Goal: Information Seeking & Learning: Learn about a topic

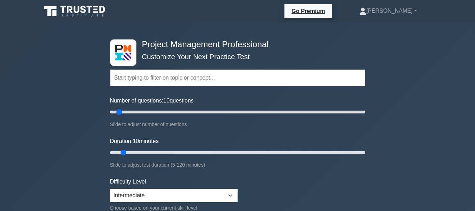
scroll to position [35, 0]
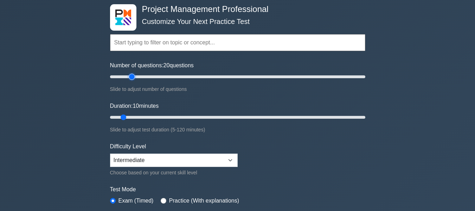
drag, startPoint x: 121, startPoint y: 77, endPoint x: 132, endPoint y: 77, distance: 11.3
type input "20"
click at [132, 77] on input "Number of questions: 20 questions" at bounding box center [237, 76] width 255 height 8
drag, startPoint x: 124, startPoint y: 117, endPoint x: 139, endPoint y: 119, distance: 14.5
type input "15"
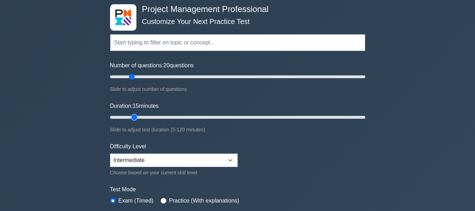
click at [139, 119] on input "Duration: 15 minutes" at bounding box center [237, 117] width 255 height 8
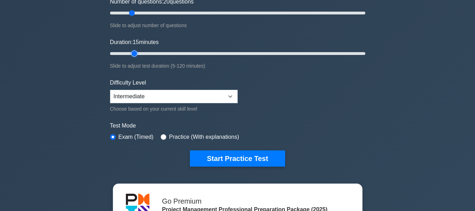
scroll to position [106, 0]
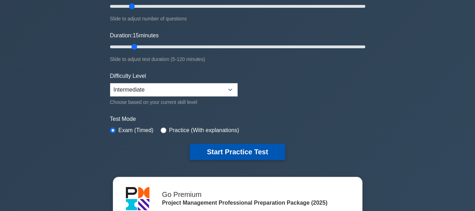
click at [252, 151] on button "Start Practice Test" at bounding box center [237, 151] width 95 height 16
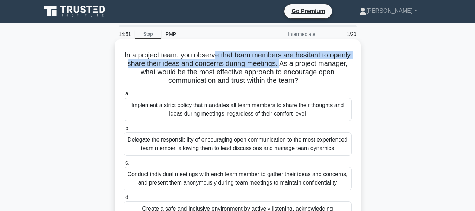
drag, startPoint x: 225, startPoint y: 55, endPoint x: 309, endPoint y: 68, distance: 85.0
click at [309, 68] on h5 "In a project team, you observe that team members are hesitant to openly share t…" at bounding box center [237, 68] width 229 height 34
drag, startPoint x: 187, startPoint y: 72, endPoint x: 344, endPoint y: 79, distance: 157.0
click at [344, 79] on h5 "In a project team, you observe that team members are hesitant to openly share t…" at bounding box center [237, 68] width 229 height 34
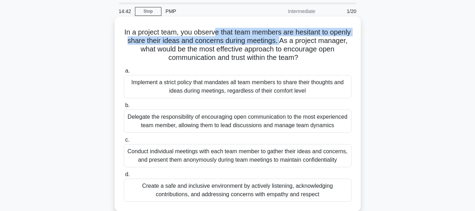
scroll to position [35, 0]
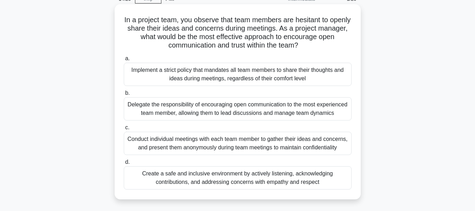
click at [239, 151] on div "Conduct individual meetings with each team member to gather their ideas and con…" at bounding box center [238, 143] width 228 height 23
click at [124, 130] on input "c. Conduct individual meetings with each team member to gather their ideas and …" at bounding box center [124, 127] width 0 height 5
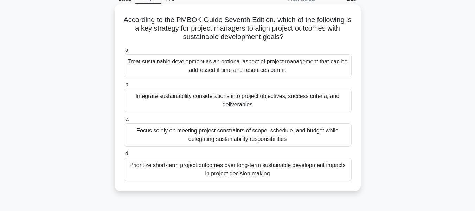
click at [235, 168] on div "Prioritize short-term project outcomes over long-term sustainable development i…" at bounding box center [238, 169] width 228 height 23
click at [124, 156] on input "d. Prioritize short-term project outcomes over long-term sustainable developmen…" at bounding box center [124, 153] width 0 height 5
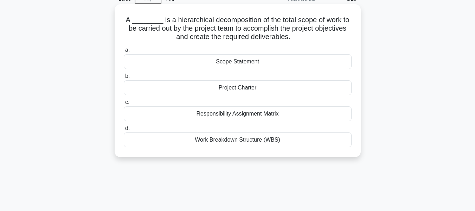
scroll to position [0, 0]
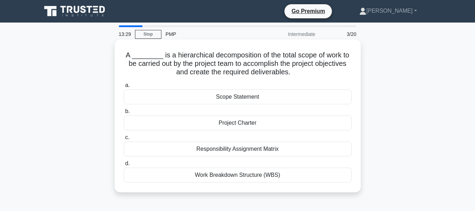
click at [252, 175] on div "Work Breakdown Structure (WBS)" at bounding box center [238, 174] width 228 height 15
click at [124, 166] on input "d. Work Breakdown Structure (WBS)" at bounding box center [124, 163] width 0 height 5
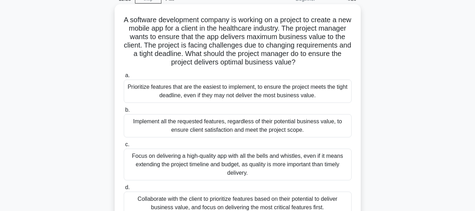
scroll to position [70, 0]
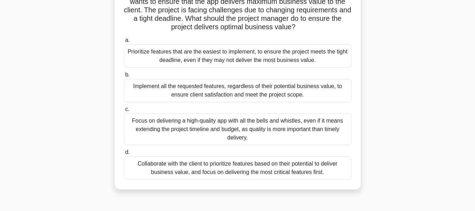
click at [261, 92] on div "Implement all the requested features, regardless of their potential business va…" at bounding box center [238, 90] width 228 height 23
click at [124, 77] on input "b. Implement all the requested features, regardless of their potential business…" at bounding box center [124, 74] width 0 height 5
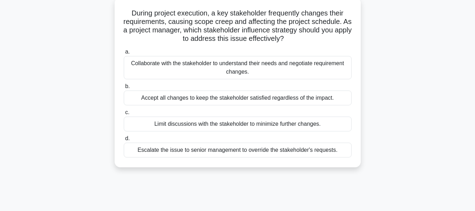
scroll to position [9, 0]
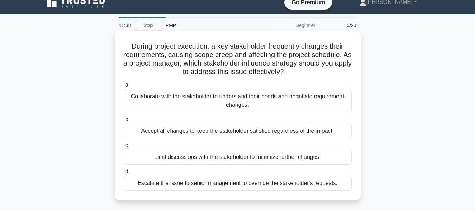
click at [257, 95] on div "Collaborate with the stakeholder to understand their needs and negotiate requir…" at bounding box center [238, 100] width 228 height 23
click at [124, 87] on input "a. Collaborate with the stakeholder to understand their needs and negotiate req…" at bounding box center [124, 85] width 0 height 5
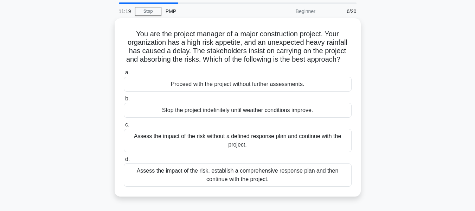
scroll to position [35, 0]
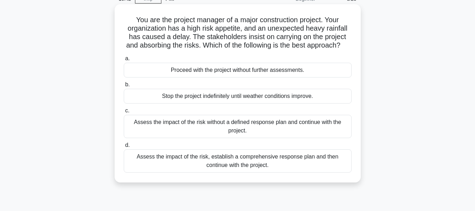
click at [244, 166] on div "Assess the impact of the risk, establish a comprehensive response plan and then…" at bounding box center [238, 160] width 228 height 23
click at [124, 147] on input "d. Assess the impact of the risk, establish a comprehensive response plan and t…" at bounding box center [124, 145] width 0 height 5
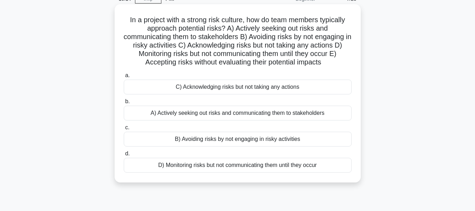
click at [241, 111] on div "A) Actively seeking out risks and communicating them to stakeholders" at bounding box center [238, 113] width 228 height 15
click at [124, 104] on input "b. A) Actively seeking out risks and communicating them to stakeholders" at bounding box center [124, 101] width 0 height 5
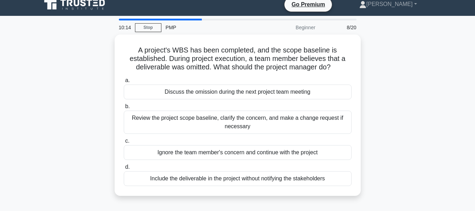
scroll to position [0, 0]
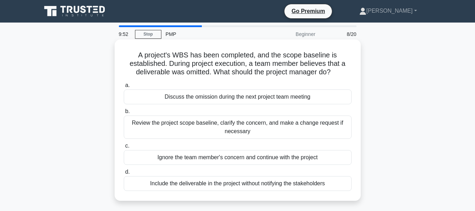
click at [241, 126] on div "Review the project scope baseline, clarify the concern, and make a change reque…" at bounding box center [238, 126] width 228 height 23
click at [124, 114] on input "b. Review the project scope baseline, clarify the concern, and make a change re…" at bounding box center [124, 111] width 0 height 5
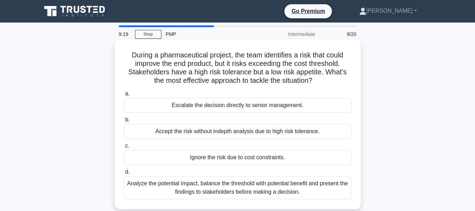
scroll to position [35, 0]
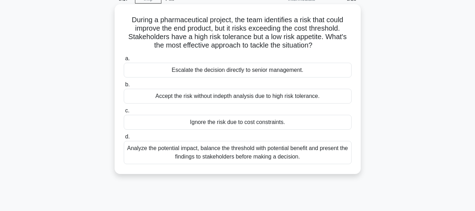
click at [241, 156] on div "Analyze the potential impact, balance the threshold with potential benefit and …" at bounding box center [238, 152] width 228 height 23
click at [124, 139] on input "d. Analyze the potential impact, balance the threshold with potential benefit a…" at bounding box center [124, 136] width 0 height 5
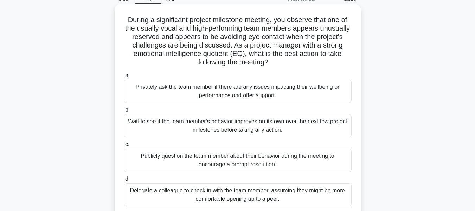
click at [248, 96] on div "Privately ask the team member if there are any issues impacting their wellbeing…" at bounding box center [238, 90] width 228 height 23
click at [124, 78] on input "a. Privately ask the team member if there are any issues impacting their wellbe…" at bounding box center [124, 75] width 0 height 5
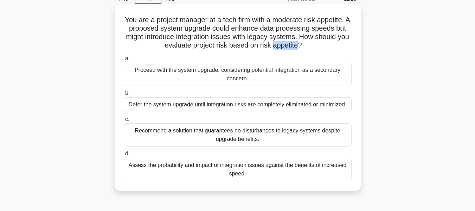
drag, startPoint x: 281, startPoint y: 45, endPoint x: 305, endPoint y: 46, distance: 23.9
click at [305, 46] on h5 "You are a project manager at a tech firm with a moderate risk appetite. A propo…" at bounding box center [237, 32] width 229 height 34
copy h5 "appetite"
click at [263, 94] on label "b. Defer the system upgrade until integration risks are completely eliminated o…" at bounding box center [238, 100] width 228 height 23
click at [124, 94] on input "b. Defer the system upgrade until integration risks are completely eliminated o…" at bounding box center [124, 93] width 0 height 5
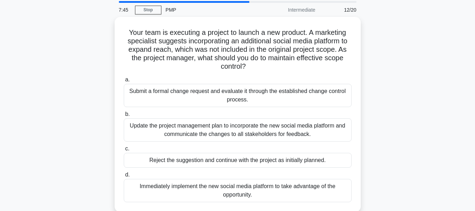
scroll to position [70, 0]
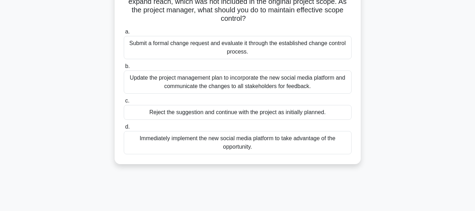
click at [256, 52] on div "Submit a formal change request and evaluate it through the established change c…" at bounding box center [238, 47] width 228 height 23
click at [124, 34] on input "a. Submit a formal change request and evaluate it through the established chang…" at bounding box center [124, 32] width 0 height 5
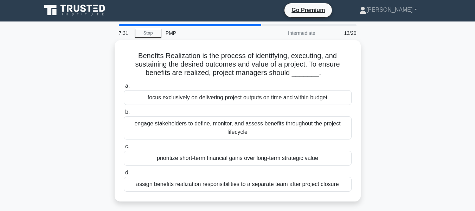
scroll to position [0, 0]
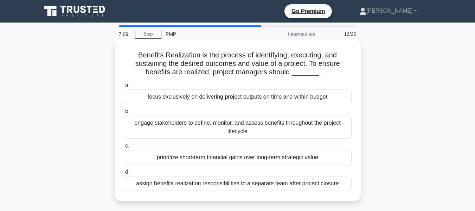
click at [241, 130] on div "engage stakeholders to define, monitor, and assess benefits throughout the proj…" at bounding box center [238, 126] width 228 height 23
click at [124, 114] on input "b. engage stakeholders to define, monitor, and assess benefits throughout the p…" at bounding box center [124, 111] width 0 height 5
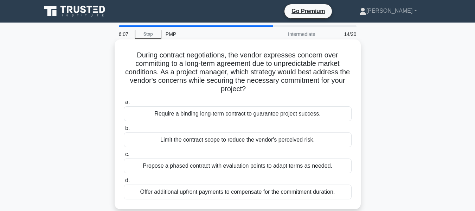
click at [236, 171] on div "Propose a phased contract with evaluation points to adapt terms as needed." at bounding box center [238, 165] width 228 height 15
click at [124, 156] on input "c. Propose a phased contract with evaluation points to adapt terms as needed." at bounding box center [124, 154] width 0 height 5
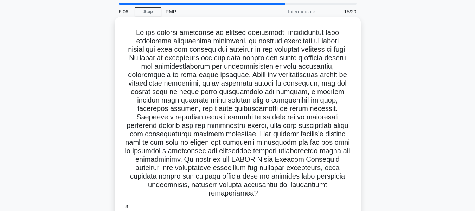
scroll to position [35, 0]
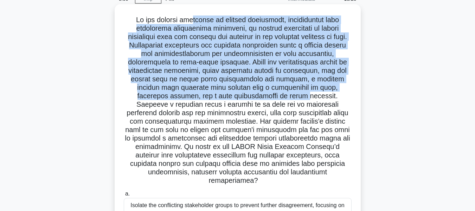
drag, startPoint x: 189, startPoint y: 19, endPoint x: 229, endPoint y: 98, distance: 89.0
click at [229, 98] on h5 ".spinner_0XTQ{transform-origin:center;animation:spinner_y6GP .75s linear infini…" at bounding box center [237, 100] width 229 height 170
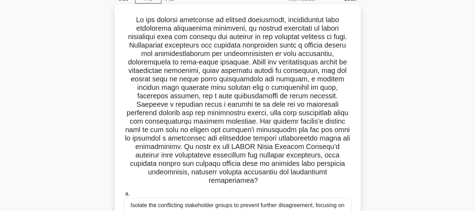
click at [260, 155] on h5 ".spinner_0XTQ{transform-origin:center;animation:spinner_y6GP .75s linear infini…" at bounding box center [237, 100] width 229 height 170
drag, startPoint x: 212, startPoint y: 162, endPoint x: 219, endPoint y: 162, distance: 6.7
click at [219, 162] on h5 ".spinner_0XTQ{transform-origin:center;animation:spinner_y6GP .75s linear infini…" at bounding box center [237, 100] width 229 height 170
drag, startPoint x: 175, startPoint y: 147, endPoint x: 346, endPoint y: 171, distance: 172.3
click at [346, 171] on h5 ".spinner_0XTQ{transform-origin:center;animation:spinner_y6GP .75s linear infini…" at bounding box center [237, 100] width 229 height 170
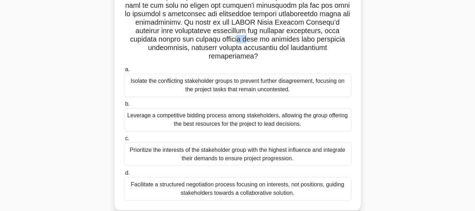
scroll to position [169, 0]
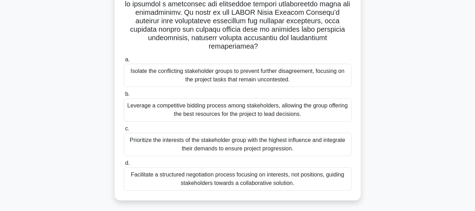
click at [249, 142] on div "Prioritize the interests of the stakeholder group with the highest influence an…" at bounding box center [238, 144] width 228 height 23
click at [124, 131] on input "c. Prioritize the interests of the stakeholder group with the highest influence…" at bounding box center [124, 128] width 0 height 5
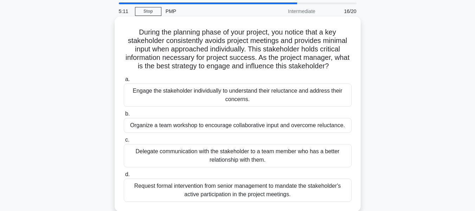
scroll to position [35, 0]
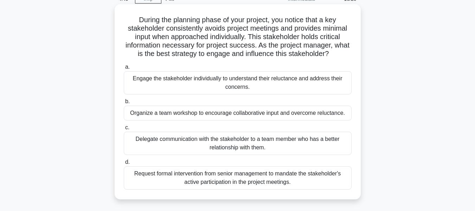
click at [228, 143] on div "Delegate communication with the stakeholder to a team member who has a better r…" at bounding box center [238, 143] width 228 height 23
click at [124, 130] on input "c. Delegate communication with the stakeholder to a team member who has a bette…" at bounding box center [124, 127] width 0 height 5
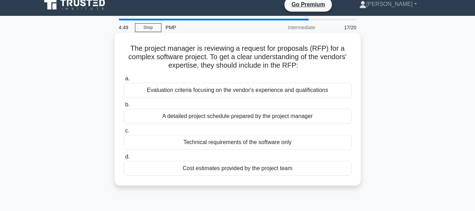
scroll to position [0, 0]
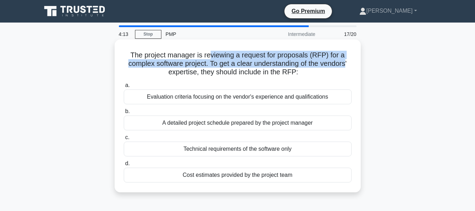
drag, startPoint x: 211, startPoint y: 57, endPoint x: 339, endPoint y: 60, distance: 128.1
click at [346, 60] on h5 "The project manager is reviewing a request for proposals (RFP) for a complex so…" at bounding box center [237, 64] width 229 height 26
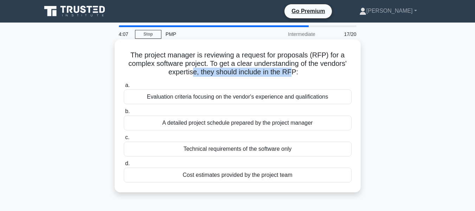
drag, startPoint x: 191, startPoint y: 74, endPoint x: 292, endPoint y: 75, distance: 101.3
click at [292, 75] on h5 "The project manager is reviewing a request for proposals (RFP) for a complex so…" at bounding box center [237, 64] width 229 height 26
click at [196, 151] on div "Technical requirements of the software only" at bounding box center [238, 148] width 228 height 15
click at [124, 140] on input "c. Technical requirements of the software only" at bounding box center [124, 137] width 0 height 5
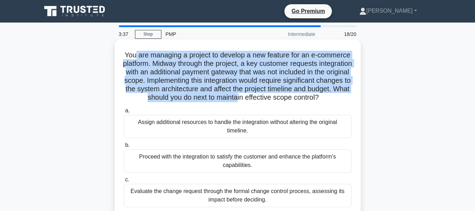
drag, startPoint x: 150, startPoint y: 55, endPoint x: 338, endPoint y: 98, distance: 193.1
click at [338, 98] on h5 "You are managing a project to develop a new feature for an e-commerce platform.…" at bounding box center [237, 76] width 229 height 51
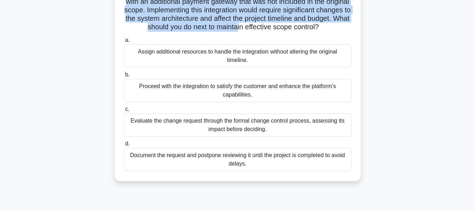
scroll to position [106, 0]
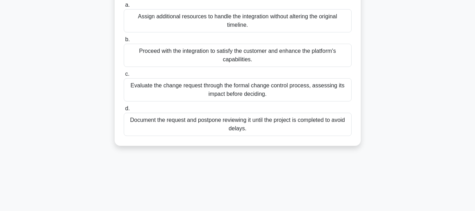
click at [245, 98] on div "Evaluate the change request through the formal change control process, assessin…" at bounding box center [238, 89] width 228 height 23
click at [124, 76] on input "c. Evaluate the change request through the formal change control process, asses…" at bounding box center [124, 74] width 0 height 5
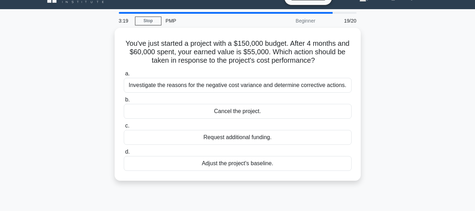
scroll to position [0, 0]
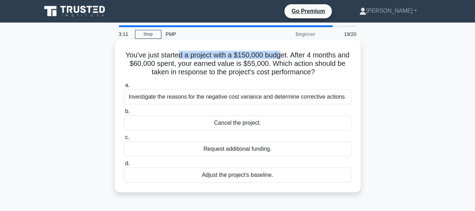
drag, startPoint x: 185, startPoint y: 57, endPoint x: 288, endPoint y: 59, distance: 103.4
click at [288, 59] on h5 "You've just started a project with a $150,000 budget. After 4 months and $60,00…" at bounding box center [237, 64] width 229 height 26
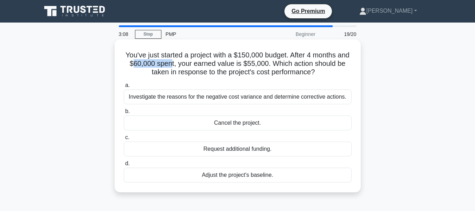
drag, startPoint x: 144, startPoint y: 63, endPoint x: 181, endPoint y: 63, distance: 37.6
click at [181, 63] on h5 "You've just started a project with a $150,000 budget. After 4 months and $60,00…" at bounding box center [237, 64] width 229 height 26
drag, startPoint x: 248, startPoint y: 63, endPoint x: 278, endPoint y: 63, distance: 29.5
click at [278, 63] on h5 "You've just started a project with a $150,000 budget. After 4 months and $60,00…" at bounding box center [237, 64] width 229 height 26
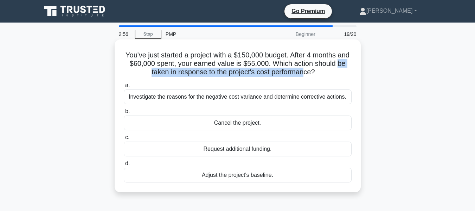
drag, startPoint x: 144, startPoint y: 76, endPoint x: 312, endPoint y: 75, distance: 167.8
click at [312, 75] on h5 "You've just started a project with a $150,000 budget. After 4 months and $60,00…" at bounding box center [237, 64] width 229 height 26
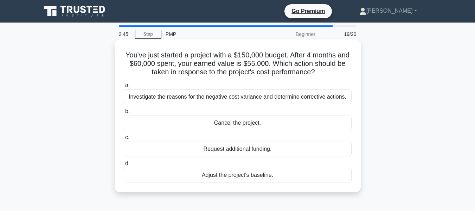
click at [228, 95] on div "Investigate the reasons for the negative cost variance and determine corrective…" at bounding box center [238, 96] width 228 height 15
click at [124, 88] on input "a. Investigate the reasons for the negative cost variance and determine correct…" at bounding box center [124, 85] width 0 height 5
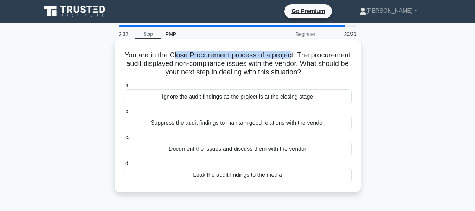
drag, startPoint x: 172, startPoint y: 56, endPoint x: 290, endPoint y: 56, distance: 118.2
click at [290, 56] on h5 "You are in the Close Procurement process of a project. The procurement audit di…" at bounding box center [237, 64] width 229 height 26
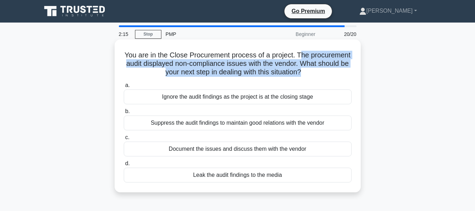
drag, startPoint x: 302, startPoint y: 55, endPoint x: 302, endPoint y: 70, distance: 15.1
click at [302, 70] on h5 "You are in the Close Procurement process of a project. The procurement audit di…" at bounding box center [237, 64] width 229 height 26
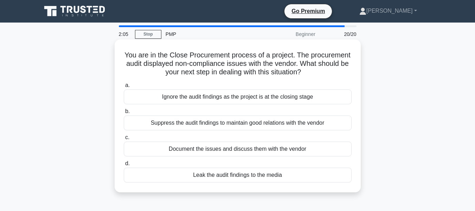
click at [276, 150] on div "Document the issues and discuss them with the vendor" at bounding box center [238, 148] width 228 height 15
click at [124, 140] on input "c. Document the issues and discuss them with the vendor" at bounding box center [124, 137] width 0 height 5
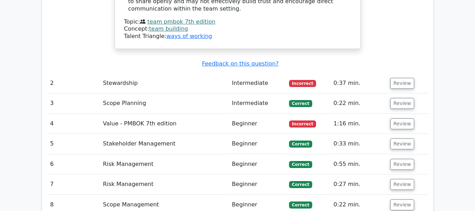
scroll to position [1161, 0]
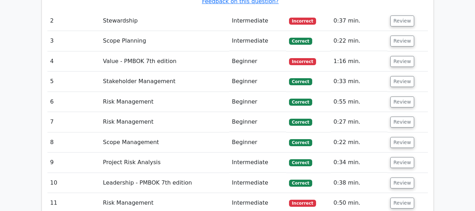
click at [299, 58] on span "Incorrect" at bounding box center [302, 61] width 27 height 7
click at [398, 56] on button "Review" at bounding box center [402, 61] width 24 height 11
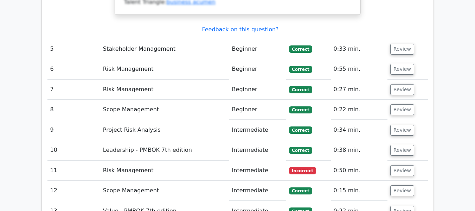
scroll to position [1618, 0]
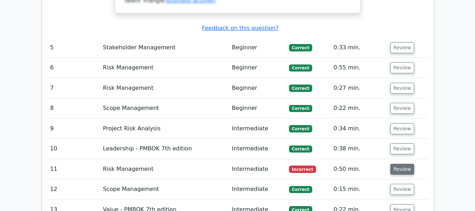
click at [409, 164] on button "Review" at bounding box center [402, 169] width 24 height 11
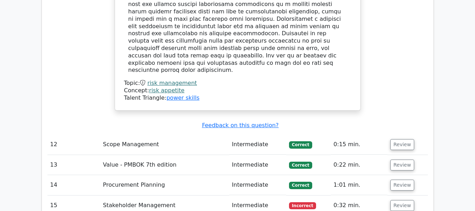
scroll to position [2110, 0]
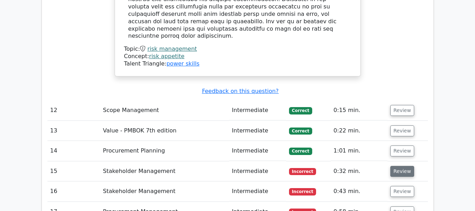
click at [399, 166] on button "Review" at bounding box center [402, 171] width 24 height 11
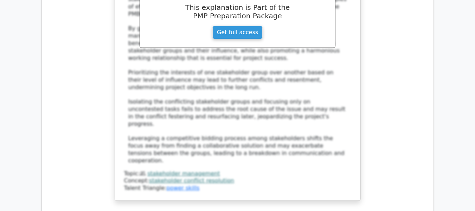
scroll to position [2673, 0]
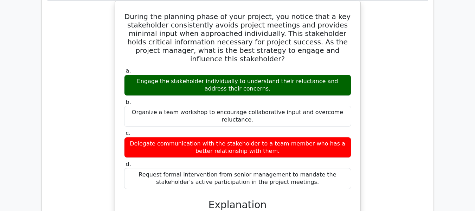
scroll to position [2919, 0]
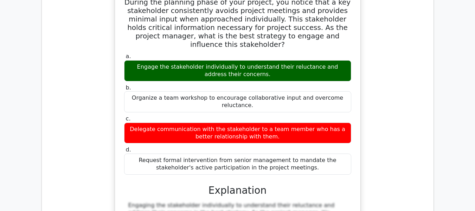
click at [362, 75] on div "During the planning phase of your project, you notice that a key stakeholder co…" at bounding box center [237, 174] width 381 height 377
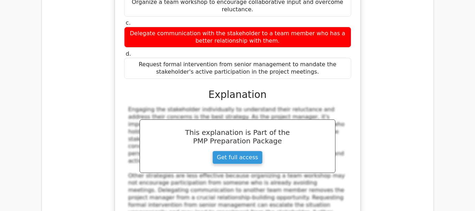
scroll to position [3024, 0]
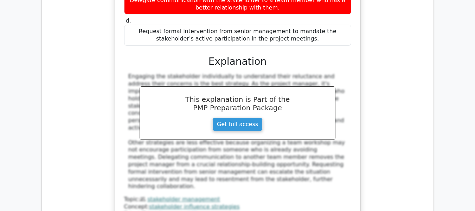
scroll to position [3060, 0]
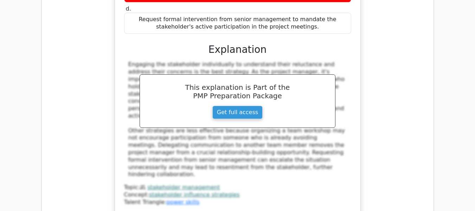
drag, startPoint x: 239, startPoint y: 98, endPoint x: 312, endPoint y: 104, distance: 73.5
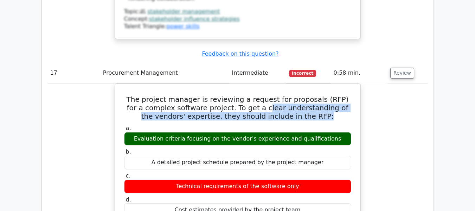
scroll to position [3235, 0]
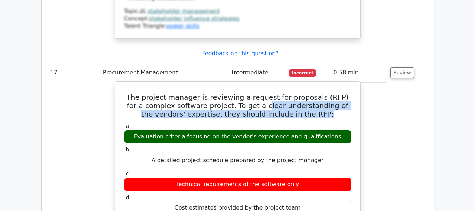
drag, startPoint x: 250, startPoint y: 63, endPoint x: 333, endPoint y: 135, distance: 109.7
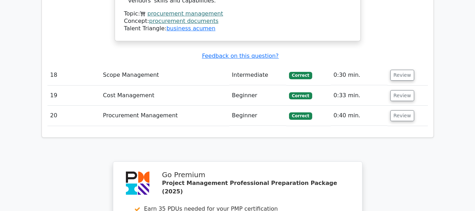
scroll to position [3587, 0]
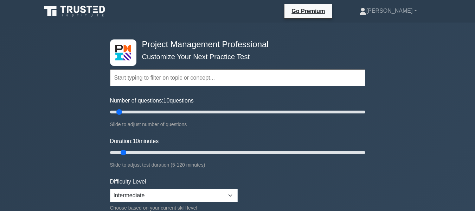
scroll to position [35, 0]
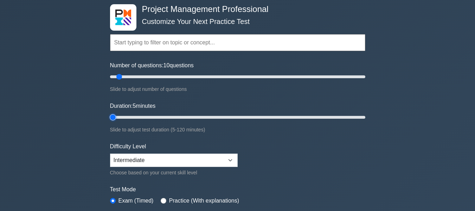
drag, startPoint x: 124, startPoint y: 117, endPoint x: 118, endPoint y: 117, distance: 6.3
type input "5"
click at [118, 117] on input "Duration: 5 minutes" at bounding box center [237, 117] width 255 height 8
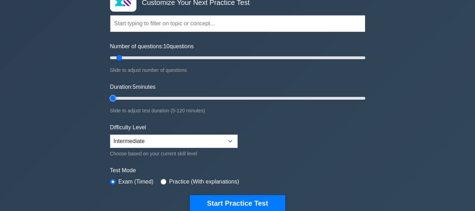
scroll to position [70, 0]
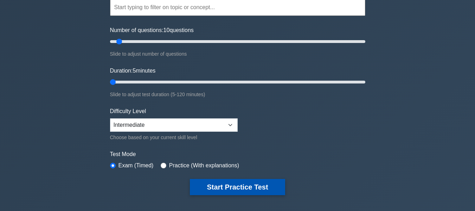
click at [253, 183] on button "Start Practice Test" at bounding box center [237, 187] width 95 height 16
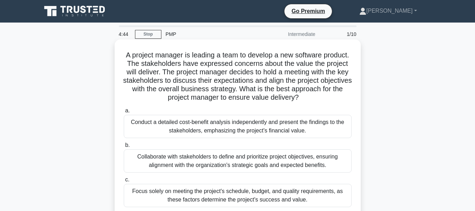
drag, startPoint x: 189, startPoint y: 56, endPoint x: 312, endPoint y: 101, distance: 130.8
click at [312, 101] on h5 "A project manager is leading a team to develop a new software product. The stak…" at bounding box center [237, 76] width 229 height 51
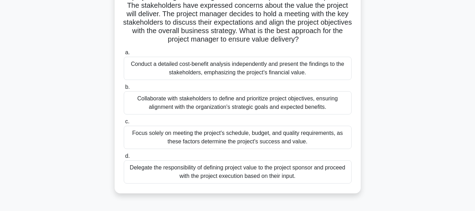
scroll to position [70, 0]
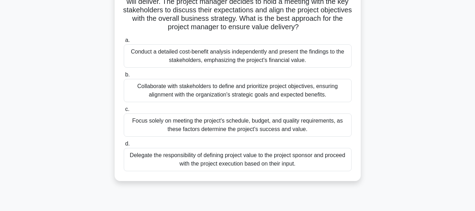
click at [251, 96] on div "Collaborate with stakeholders to define and prioritize project objectives, ensu…" at bounding box center [238, 90] width 228 height 23
click at [124, 77] on input "b. Collaborate with stakeholders to define and prioritize project objectives, e…" at bounding box center [124, 74] width 0 height 5
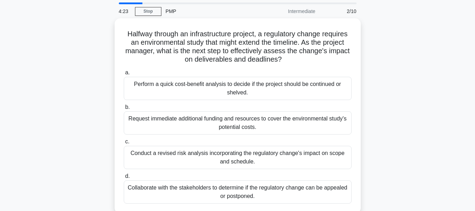
scroll to position [35, 0]
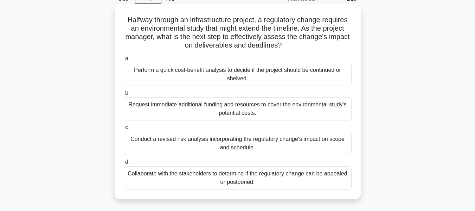
click at [249, 148] on div "Conduct a revised risk analysis incorporating the regulatory change's impact on…" at bounding box center [238, 143] width 228 height 23
click at [124, 130] on input "c. Conduct a revised risk analysis incorporating the regulatory change's impact…" at bounding box center [124, 127] width 0 height 5
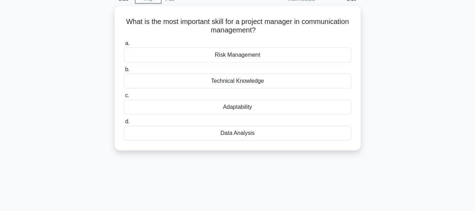
scroll to position [0, 0]
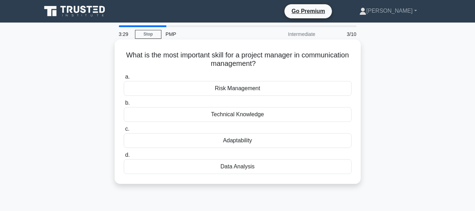
click at [251, 141] on div "Adaptability" at bounding box center [238, 140] width 228 height 15
click at [124, 131] on input "c. Adaptability" at bounding box center [124, 129] width 0 height 5
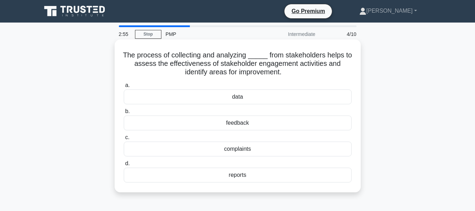
click at [242, 120] on div "feedback" at bounding box center [238, 122] width 228 height 15
click at [124, 114] on input "b. feedback" at bounding box center [124, 111] width 0 height 5
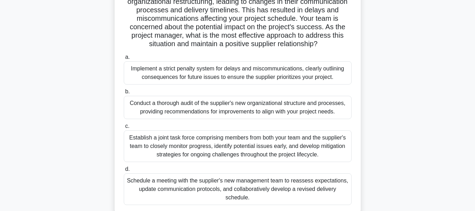
scroll to position [106, 0]
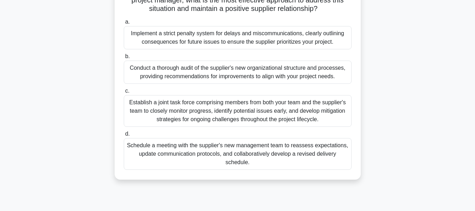
click at [237, 115] on div "Establish a joint task force comprising members from both your team and the sup…" at bounding box center [238, 111] width 228 height 32
click at [124, 93] on input "c. Establish a joint task force comprising members from both your team and the …" at bounding box center [124, 91] width 0 height 5
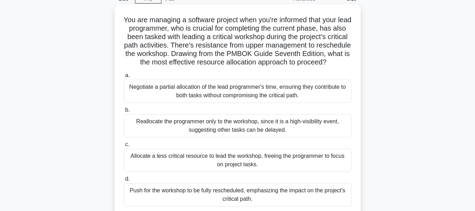
scroll to position [70, 0]
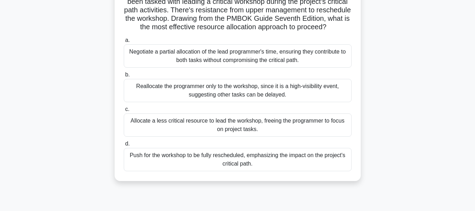
click at [259, 64] on div "Negotiate a partial allocation of the lead programmer's time, ensuring they con…" at bounding box center [238, 55] width 228 height 23
click at [124, 43] on input "a. Negotiate a partial allocation of the lead programmer's time, ensuring they …" at bounding box center [124, 40] width 0 height 5
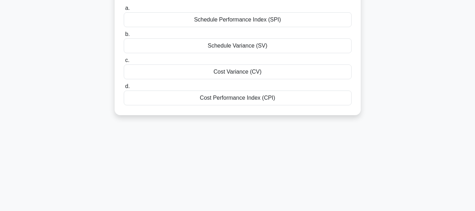
scroll to position [0, 0]
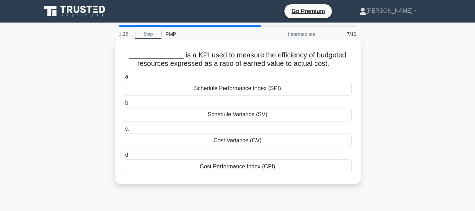
click at [254, 91] on div "Schedule Performance Index (SPI)" at bounding box center [238, 88] width 228 height 15
click at [124, 79] on input "a. Schedule Performance Index (SPI)" at bounding box center [124, 77] width 0 height 5
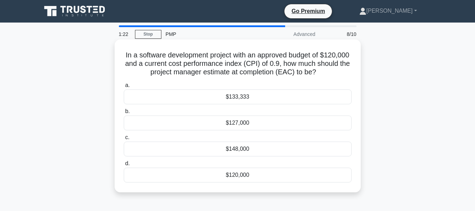
click at [249, 123] on div "$127,000" at bounding box center [238, 122] width 228 height 15
click at [124, 114] on input "b. $127,000" at bounding box center [124, 111] width 0 height 5
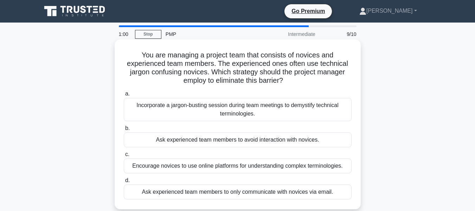
click at [240, 164] on div "Encourage novices to use online platforms for understanding complex terminologi…" at bounding box center [238, 165] width 228 height 15
click at [124, 156] on input "c. Encourage novices to use online platforms for understanding complex terminol…" at bounding box center [124, 154] width 0 height 5
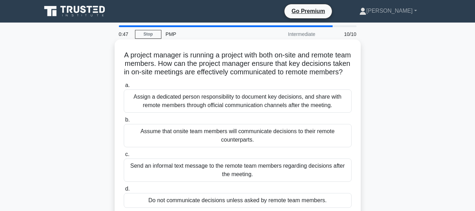
scroll to position [35, 0]
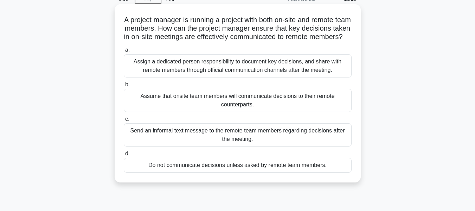
click at [185, 112] on div "Assume that onsite team members will communicate decisions to their remote coun…" at bounding box center [238, 100] width 228 height 23
click at [124, 87] on input "b. Assume that onsite team members will communicate decisions to their remote c…" at bounding box center [124, 84] width 0 height 5
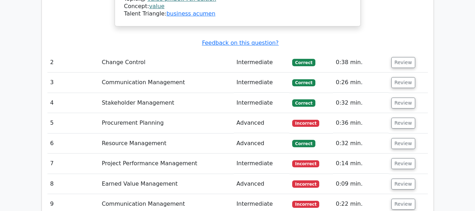
scroll to position [1055, 0]
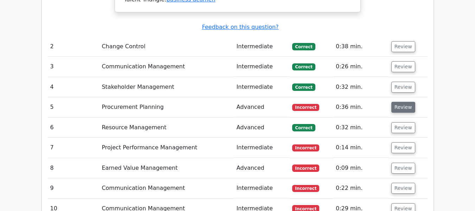
click at [396, 102] on button "Review" at bounding box center [403, 107] width 24 height 11
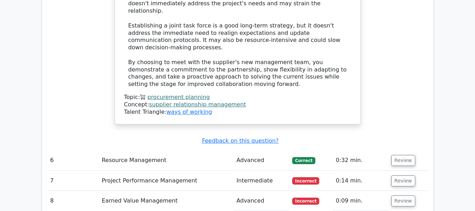
scroll to position [1618, 0]
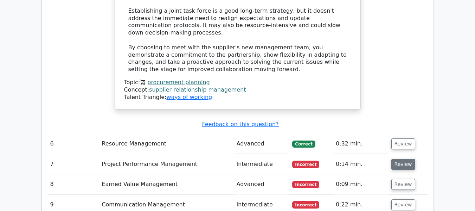
click at [398, 159] on button "Review" at bounding box center [403, 164] width 24 height 11
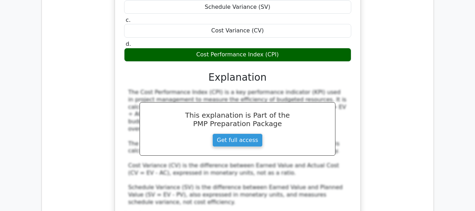
scroll to position [1934, 0]
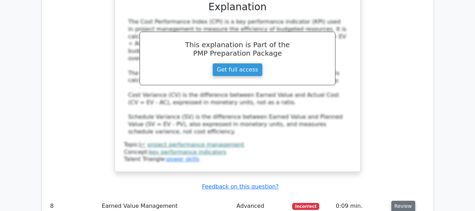
click at [395, 200] on button "Review" at bounding box center [403, 205] width 24 height 11
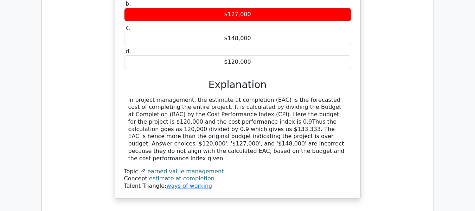
scroll to position [2251, 0]
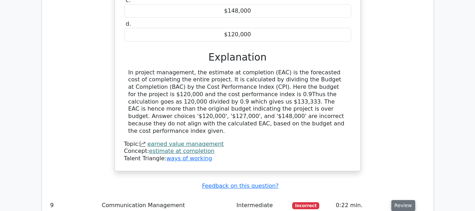
click at [402, 200] on button "Review" at bounding box center [403, 205] width 24 height 11
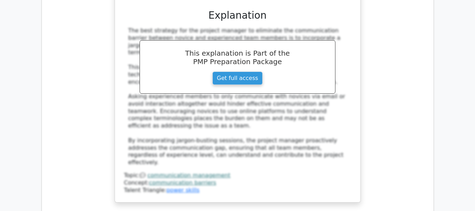
scroll to position [2638, 0]
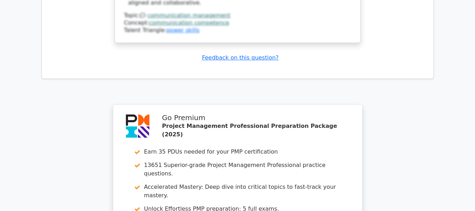
scroll to position [3230, 0]
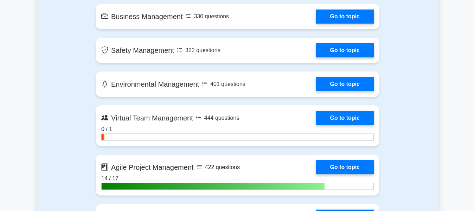
scroll to position [1758, 0]
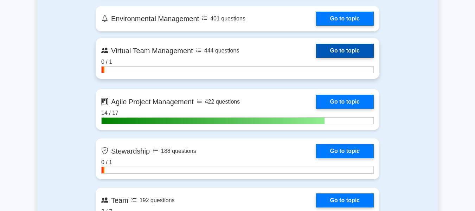
click at [332, 50] on link "Go to topic" at bounding box center [345, 51] width 58 height 14
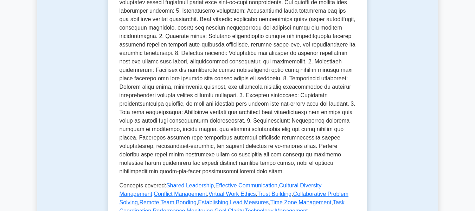
scroll to position [176, 0]
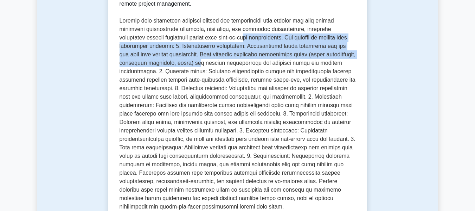
drag, startPoint x: 223, startPoint y: 34, endPoint x: 232, endPoint y: 59, distance: 27.0
click at [232, 59] on p at bounding box center [238, 114] width 236 height 194
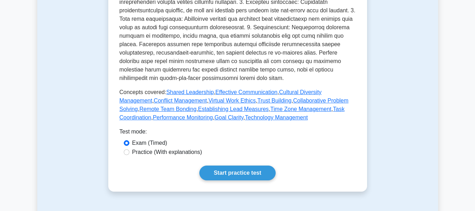
scroll to position [317, 0]
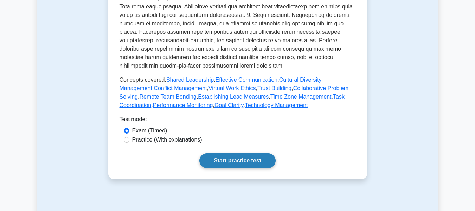
click at [230, 160] on link "Start practice test" at bounding box center [237, 160] width 76 height 15
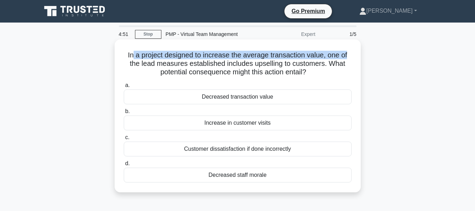
drag, startPoint x: 132, startPoint y: 57, endPoint x: 353, endPoint y: 58, distance: 220.9
click at [353, 58] on div "In a project designed to increase the average transaction value, one of the lea…" at bounding box center [237, 115] width 241 height 147
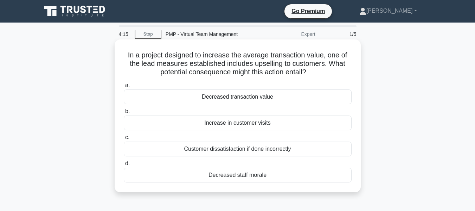
click at [261, 145] on div "Customer dissatisfaction if done incorrectly" at bounding box center [238, 148] width 228 height 15
click at [124, 140] on input "c. Customer dissatisfaction if done incorrectly" at bounding box center [124, 137] width 0 height 5
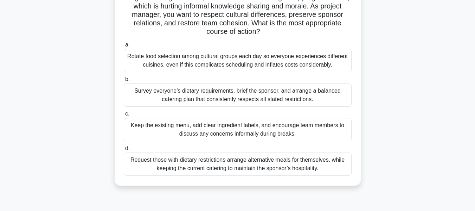
scroll to position [70, 0]
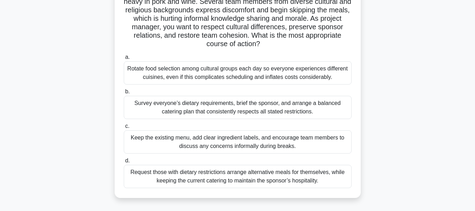
click at [264, 106] on div "Survey everyone’s dietary requirements, brief the sponsor, and arrange a balanc…" at bounding box center [238, 107] width 228 height 23
click at [124, 94] on input "b. Survey everyone’s dietary requirements, brief the sponsor, and arrange a bal…" at bounding box center [124, 91] width 0 height 5
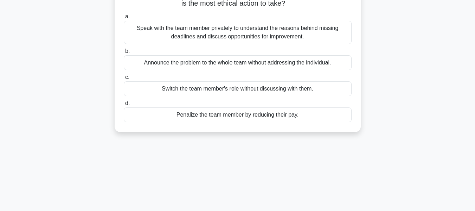
scroll to position [0, 0]
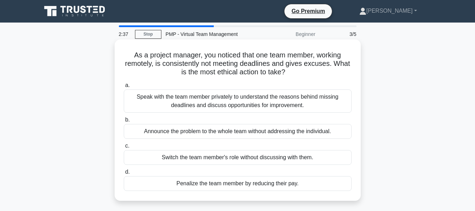
click at [263, 101] on div "Speak with the team member privately to understand the reasons behind missing d…" at bounding box center [238, 100] width 228 height 23
click at [124, 88] on input "a. Speak with the team member privately to understand the reasons behind missin…" at bounding box center [124, 85] width 0 height 5
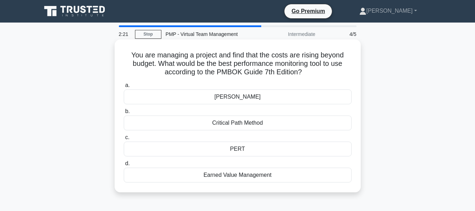
click at [249, 174] on div "Earned Value Management" at bounding box center [238, 174] width 228 height 15
click at [124, 166] on input "d. Earned Value Management" at bounding box center [124, 163] width 0 height 5
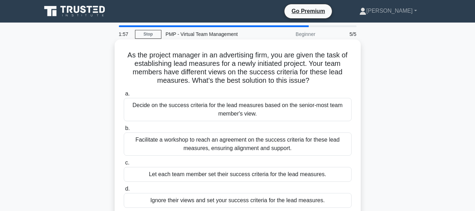
scroll to position [35, 0]
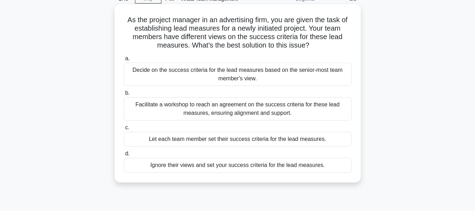
drag, startPoint x: 172, startPoint y: 103, endPoint x: 296, endPoint y: 114, distance: 125.3
click at [296, 114] on div "Facilitate a workshop to reach an agreement on the success criteria for these l…" at bounding box center [238, 108] width 228 height 23
click at [233, 106] on div "Facilitate a workshop to reach an agreement on the success criteria for these l…" at bounding box center [238, 108] width 228 height 23
click at [124, 95] on input "b. Facilitate a workshop to reach an agreement on the success criteria for thes…" at bounding box center [124, 93] width 0 height 5
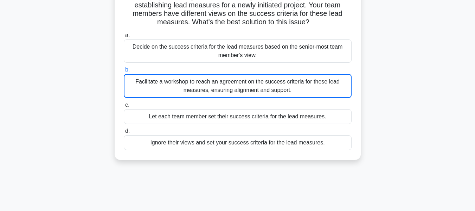
scroll to position [70, 0]
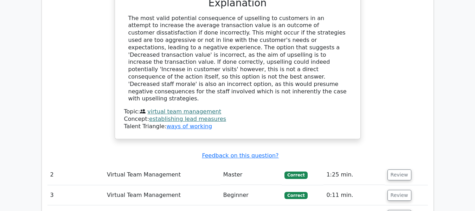
scroll to position [739, 0]
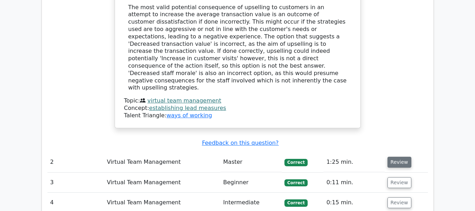
click at [394, 156] on button "Review" at bounding box center [400, 161] width 24 height 11
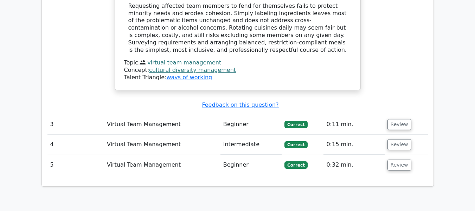
scroll to position [1231, 0]
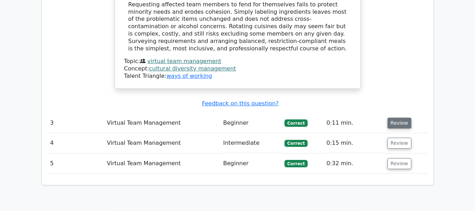
click at [394, 117] on button "Review" at bounding box center [400, 122] width 24 height 11
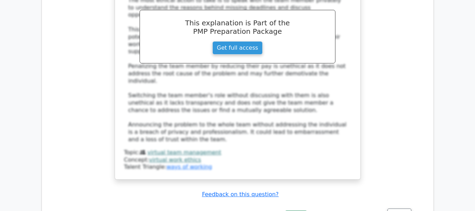
scroll to position [1547, 0]
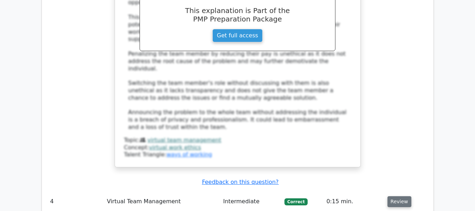
click at [394, 196] on button "Review" at bounding box center [400, 201] width 24 height 11
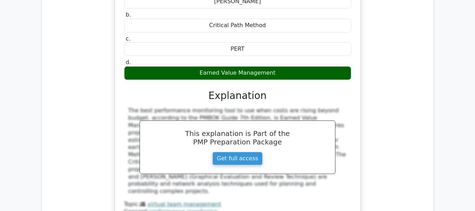
scroll to position [1934, 0]
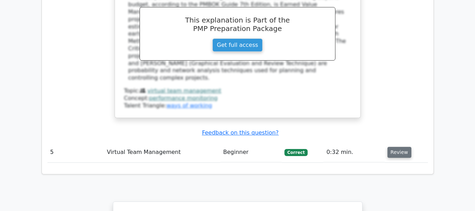
click at [396, 147] on button "Review" at bounding box center [400, 152] width 24 height 11
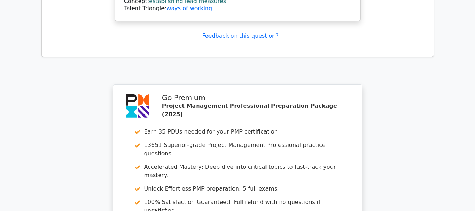
scroll to position [2510, 0]
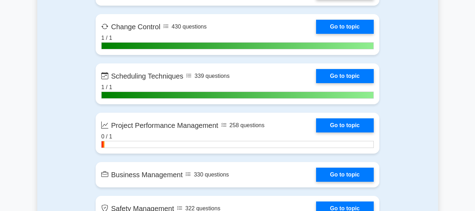
scroll to position [1547, 0]
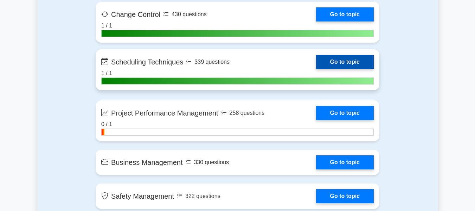
click at [331, 62] on link "Go to topic" at bounding box center [345, 62] width 58 height 14
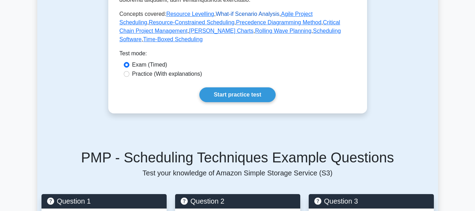
scroll to position [422, 0]
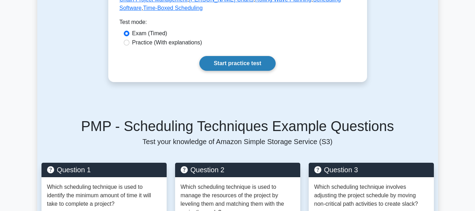
click at [247, 56] on link "Start practice test" at bounding box center [237, 63] width 76 height 15
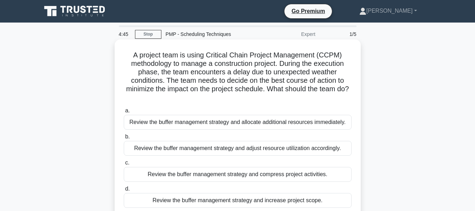
drag, startPoint x: 144, startPoint y: 57, endPoint x: 328, endPoint y: 94, distance: 188.3
click at [328, 94] on h5 "A project team is using Critical Chain Project Management (CCPM) methodology to…" at bounding box center [237, 76] width 229 height 51
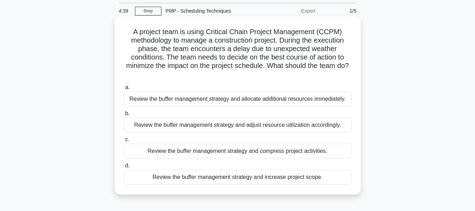
scroll to position [35, 0]
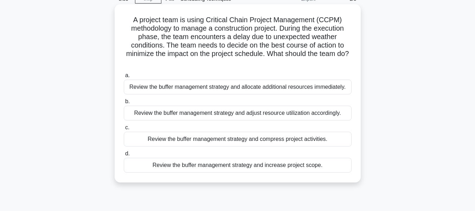
click at [183, 88] on div "Review the buffer management strategy and allocate additional resources immedia…" at bounding box center [238, 86] width 228 height 15
click at [124, 78] on input "a. Review the buffer management strategy and allocate additional resources imme…" at bounding box center [124, 75] width 0 height 5
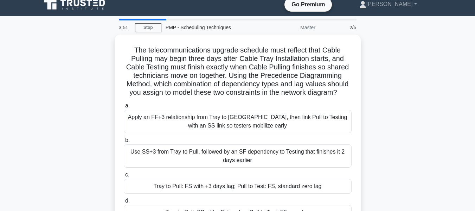
scroll to position [0, 0]
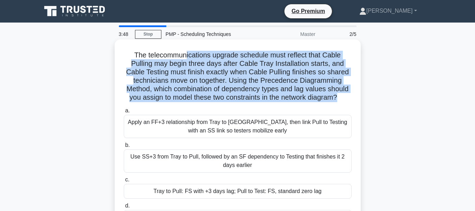
drag, startPoint x: 185, startPoint y: 55, endPoint x: 340, endPoint y: 103, distance: 162.3
click at [340, 103] on div "The telecommunications upgrade schedule must reflect that Cable Pulling may beg…" at bounding box center [237, 136] width 241 height 189
click at [308, 57] on h5 "The telecommunications upgrade schedule must reflect that Cable Pulling may beg…" at bounding box center [237, 76] width 229 height 51
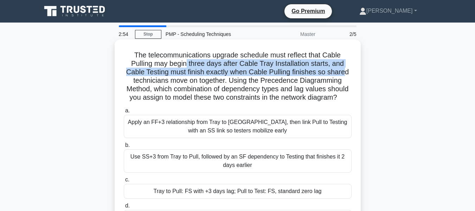
drag, startPoint x: 185, startPoint y: 63, endPoint x: 346, endPoint y: 73, distance: 161.4
click at [346, 73] on h5 "The telecommunications upgrade schedule must reflect that Cable Pulling may beg…" at bounding box center [237, 76] width 229 height 51
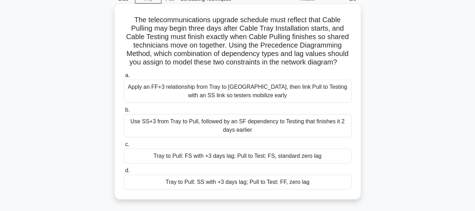
click at [230, 156] on div "Tray to Pull: FS with +3 days lag; Pull to Test: FS, standard zero lag" at bounding box center [238, 155] width 228 height 15
click at [124, 147] on input "c. Tray to Pull: FS with +3 days lag; Pull to Test: FS, standard zero lag" at bounding box center [124, 144] width 0 height 5
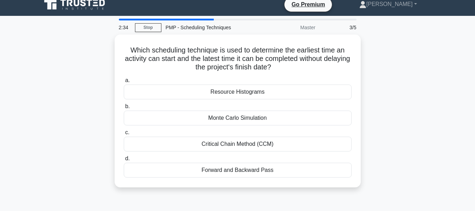
scroll to position [0, 0]
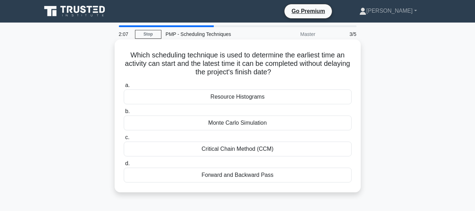
drag, startPoint x: 170, startPoint y: 57, endPoint x: 347, endPoint y: 70, distance: 178.1
click at [347, 70] on h5 "Which scheduling technique is used to determine the earliest time an activity c…" at bounding box center [237, 64] width 229 height 26
click at [248, 174] on div "Forward and Backward Pass" at bounding box center [238, 174] width 228 height 15
click at [124, 166] on input "d. Forward and Backward Pass" at bounding box center [124, 163] width 0 height 5
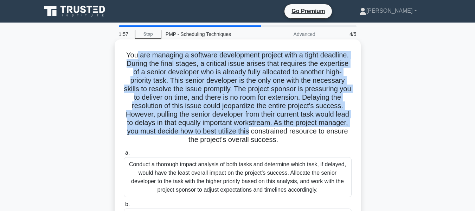
drag, startPoint x: 148, startPoint y: 54, endPoint x: 339, endPoint y: 134, distance: 207.1
click at [339, 134] on h5 "You are managing a software development project with a tight deadline. During t…" at bounding box center [237, 98] width 229 height 94
click at [209, 127] on h5 "You are managing a software development project with a tight deadline. During t…" at bounding box center [237, 98] width 229 height 94
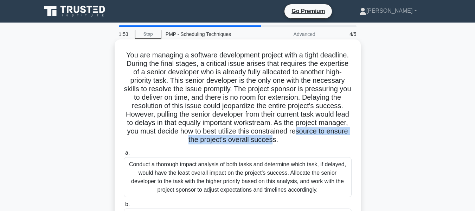
drag, startPoint x: 181, startPoint y: 136, endPoint x: 323, endPoint y: 140, distance: 141.4
click at [323, 140] on h5 "You are managing a software development project with a tight deadline. During t…" at bounding box center [237, 98] width 229 height 94
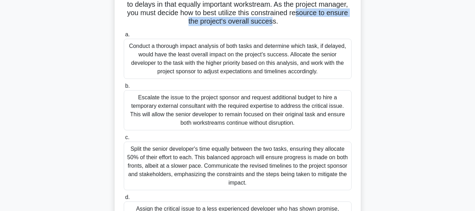
scroll to position [106, 0]
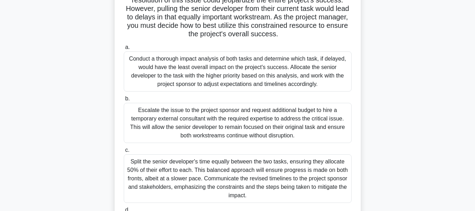
click at [223, 74] on div "Conduct a thorough impact analysis of both tasks and determine which task, if d…" at bounding box center [238, 71] width 228 height 40
click at [124, 50] on input "a. Conduct a thorough impact analysis of both tasks and determine which task, i…" at bounding box center [124, 47] width 0 height 5
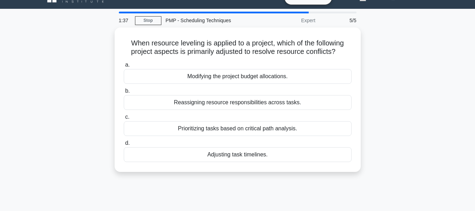
scroll to position [0, 0]
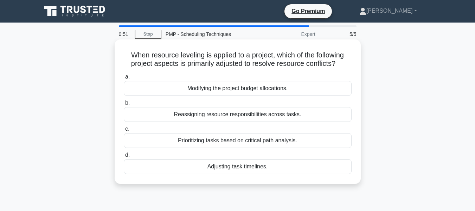
drag, startPoint x: 127, startPoint y: 55, endPoint x: 354, endPoint y: 63, distance: 226.6
click at [354, 63] on div "When resource leveling is applied to a project, which of the following project …" at bounding box center [237, 111] width 241 height 139
click at [272, 166] on div "Adjusting task timelines." at bounding box center [238, 166] width 228 height 15
click at [124, 157] on input "d. Adjusting task timelines." at bounding box center [124, 155] width 0 height 5
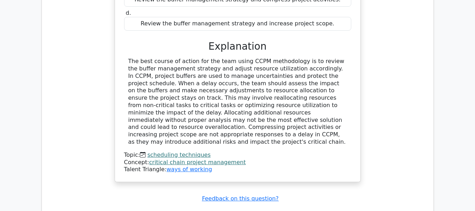
scroll to position [703, 0]
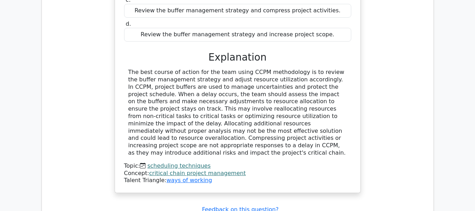
drag, startPoint x: 149, startPoint y: 40, endPoint x: 337, endPoint y: 112, distance: 200.4
click at [337, 112] on div "The best course of action for the team using CCPM methodology is to review the …" at bounding box center [237, 113] width 219 height 88
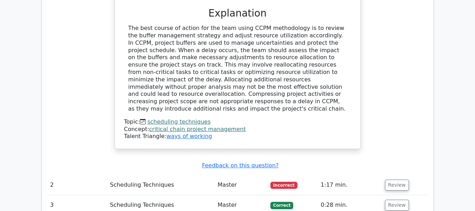
scroll to position [774, 0]
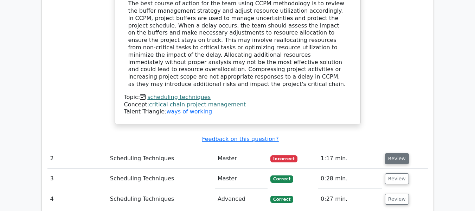
click at [394, 153] on button "Review" at bounding box center [397, 158] width 24 height 11
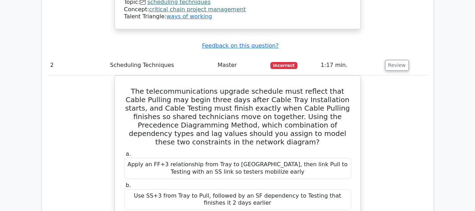
scroll to position [879, 0]
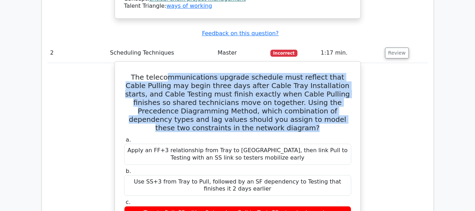
drag, startPoint x: 166, startPoint y: 39, endPoint x: 323, endPoint y: 87, distance: 164.7
click at [323, 87] on h5 "The telecommunications upgrade schedule must reflect that Cable Pulling may beg…" at bounding box center [237, 102] width 229 height 59
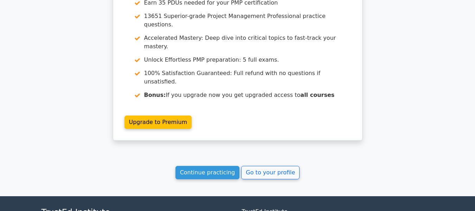
scroll to position [1459, 0]
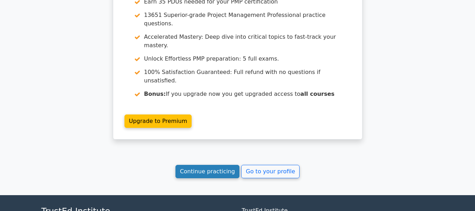
click at [215, 165] on link "Continue practicing" at bounding box center [207, 171] width 64 height 13
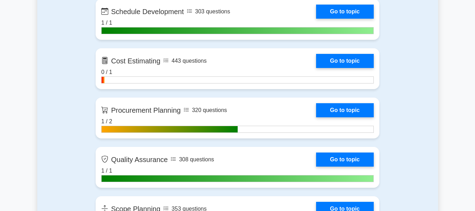
scroll to position [1020, 0]
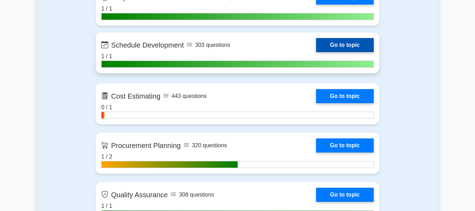
click at [330, 43] on link "Go to topic" at bounding box center [345, 45] width 58 height 14
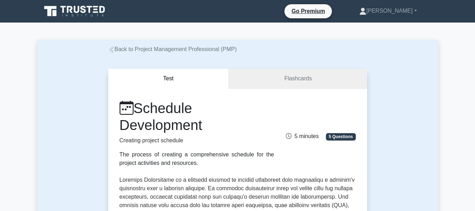
click at [313, 74] on link "Flashcards" at bounding box center [298, 79] width 138 height 20
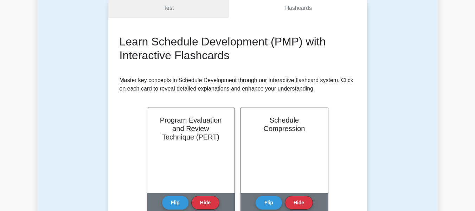
scroll to position [106, 0]
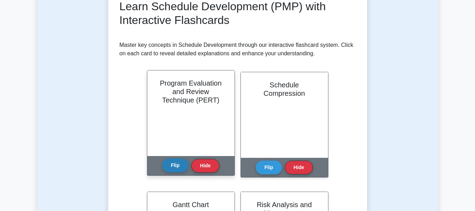
click at [168, 163] on button "Flip" at bounding box center [175, 165] width 26 height 14
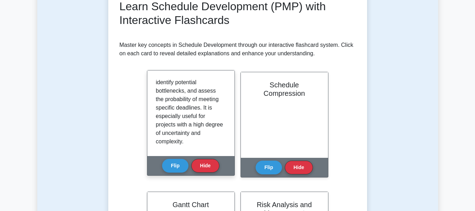
scroll to position [148, 0]
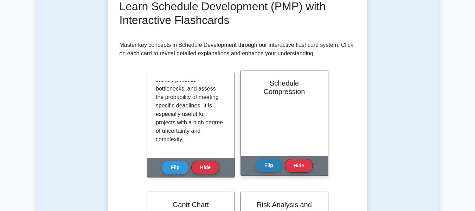
click at [268, 165] on button "Flip" at bounding box center [269, 165] width 26 height 14
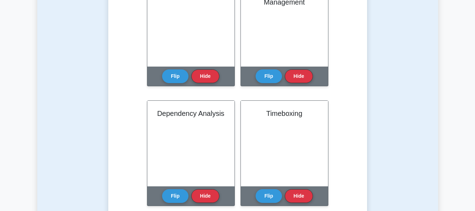
scroll to position [317, 0]
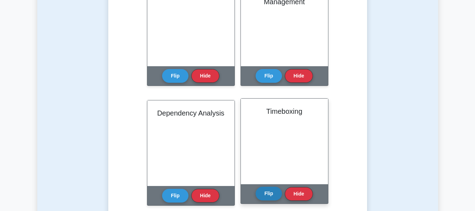
click at [273, 194] on button "Flip" at bounding box center [269, 193] width 26 height 14
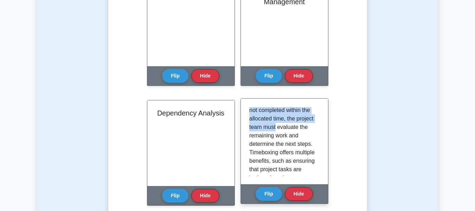
drag, startPoint x: 281, startPoint y: 111, endPoint x: 303, endPoint y: 133, distance: 31.1
click at [303, 133] on p "Timeboxing is a time management technique in which a fixed duration, or ‘time b…" at bounding box center [283, 148] width 68 height 287
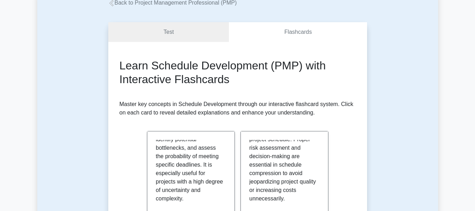
scroll to position [0, 0]
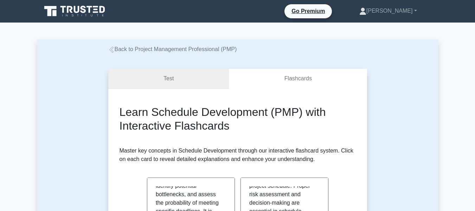
click at [180, 81] on link "Test" at bounding box center [168, 79] width 121 height 20
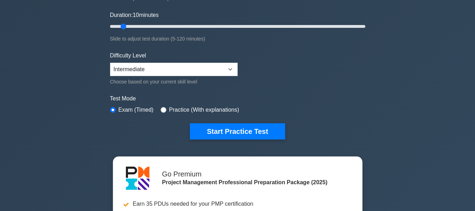
scroll to position [141, 0]
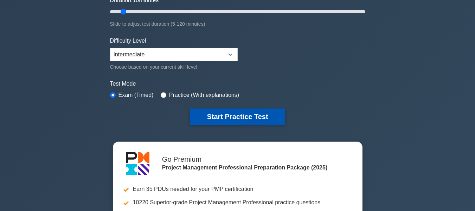
click at [232, 109] on button "Start Practice Test" at bounding box center [237, 116] width 95 height 16
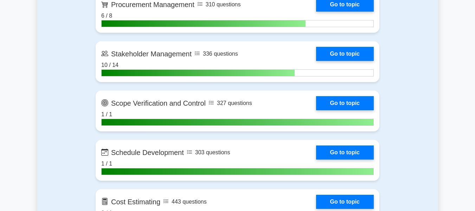
scroll to position [950, 0]
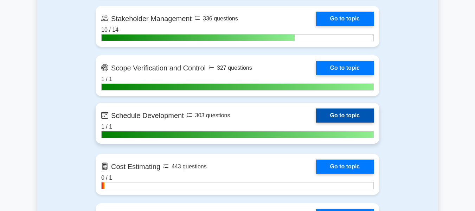
click at [363, 117] on link "Go to topic" at bounding box center [345, 115] width 58 height 14
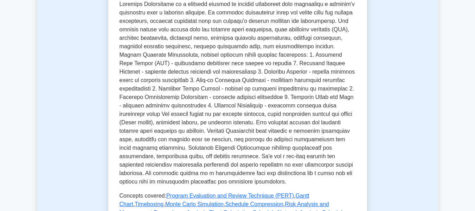
scroll to position [281, 0]
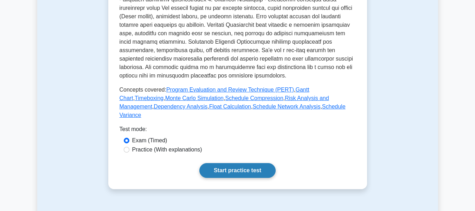
click at [224, 163] on link "Start practice test" at bounding box center [237, 170] width 76 height 15
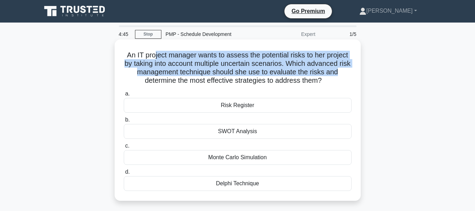
drag, startPoint x: 154, startPoint y: 56, endPoint x: 354, endPoint y: 70, distance: 201.0
click at [354, 70] on div "An IT project manager wants to assess the potential risks to her project by tak…" at bounding box center [237, 119] width 241 height 155
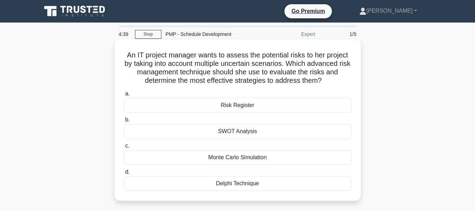
click at [286, 101] on div "Risk Register" at bounding box center [238, 105] width 228 height 15
click at [124, 96] on input "a. Risk Register" at bounding box center [124, 93] width 0 height 5
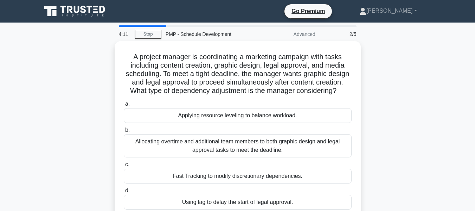
scroll to position [35, 0]
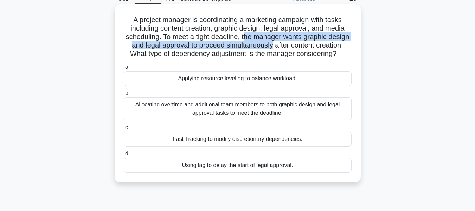
drag, startPoint x: 257, startPoint y: 37, endPoint x: 299, endPoint y: 48, distance: 43.2
click at [299, 48] on h5 "A project manager is coordinating a marketing campaign with tasks including con…" at bounding box center [237, 36] width 229 height 43
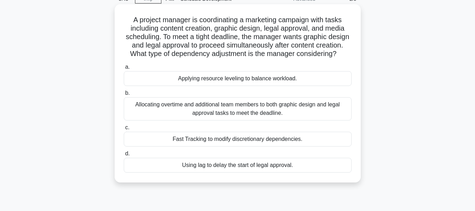
click at [187, 146] on div "Fast Tracking to modify discretionary dependencies." at bounding box center [238, 139] width 228 height 15
click at [124, 130] on input "c. Fast Tracking to modify discretionary dependencies." at bounding box center [124, 127] width 0 height 5
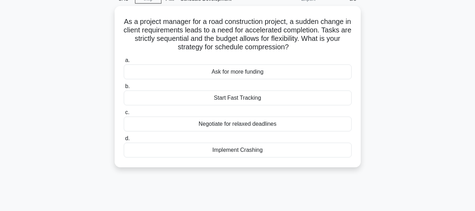
scroll to position [0, 0]
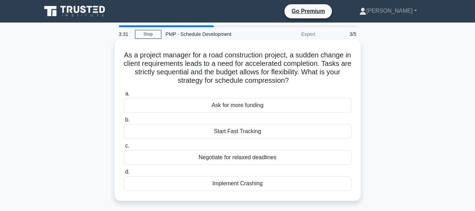
drag, startPoint x: 188, startPoint y: 53, endPoint x: 339, endPoint y: 79, distance: 153.0
click at [339, 79] on h5 "As a project manager for a road construction project, a sudden change in client…" at bounding box center [237, 68] width 229 height 34
click at [269, 181] on div "Implement Crashing" at bounding box center [238, 183] width 228 height 15
click at [124, 174] on input "d. Implement Crashing" at bounding box center [124, 172] width 0 height 5
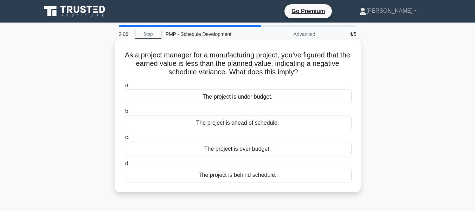
click at [223, 176] on div "The project is behind schedule." at bounding box center [238, 174] width 228 height 15
click at [124, 166] on input "d. The project is behind schedule." at bounding box center [124, 163] width 0 height 5
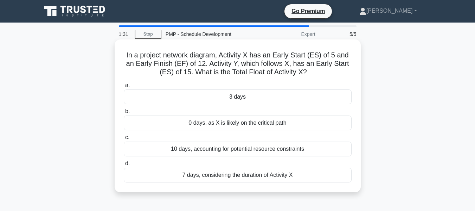
click at [254, 96] on div "3 days" at bounding box center [238, 96] width 228 height 15
click at [124, 88] on input "a. 3 days" at bounding box center [124, 85] width 0 height 5
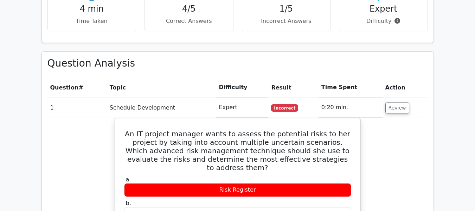
scroll to position [492, 0]
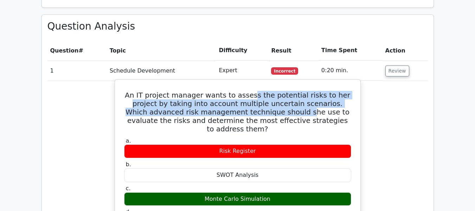
drag, startPoint x: 243, startPoint y: 69, endPoint x: 246, endPoint y: 85, distance: 16.6
click at [246, 91] on h5 "An IT project manager wants to assess the potential risks to her project by tak…" at bounding box center [237, 112] width 229 height 42
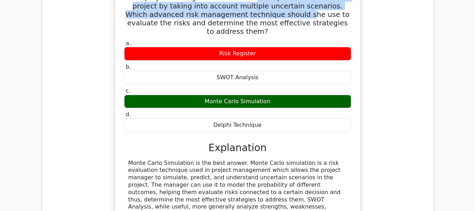
scroll to position [598, 0]
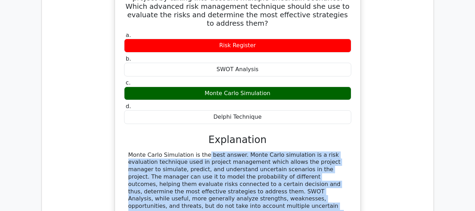
drag, startPoint x: 161, startPoint y: 120, endPoint x: 344, endPoint y: 188, distance: 195.7
click at [344, 188] on div "Monte Carlo Simulation is the best answer. Monte Carlo simulation is a risk eva…" at bounding box center [237, 198] width 219 height 95
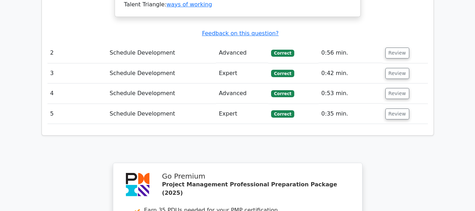
scroll to position [879, 0]
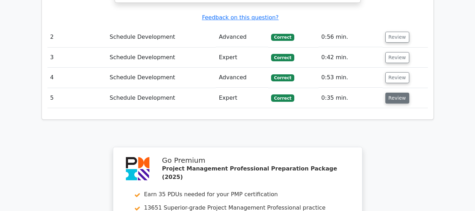
click at [400, 92] on button "Review" at bounding box center [397, 97] width 24 height 11
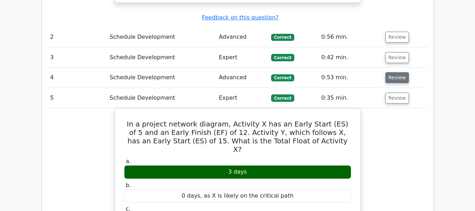
click at [397, 72] on button "Review" at bounding box center [397, 77] width 24 height 11
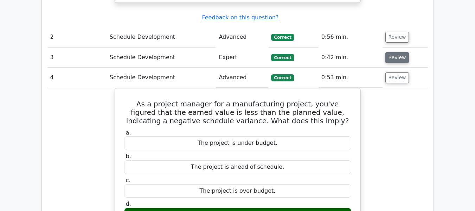
click at [401, 52] on button "Review" at bounding box center [397, 57] width 24 height 11
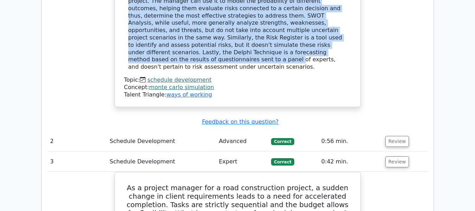
scroll to position [774, 0]
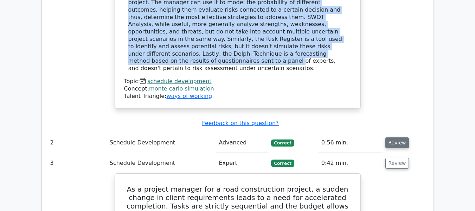
click at [392, 137] on button "Review" at bounding box center [397, 142] width 24 height 11
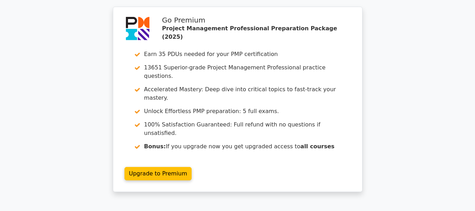
scroll to position [2536, 0]
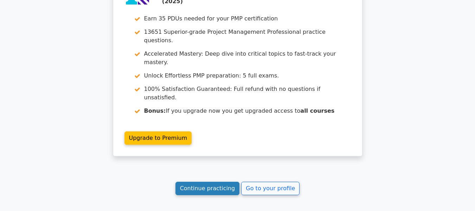
click at [219, 181] on link "Continue practicing" at bounding box center [207, 187] width 64 height 13
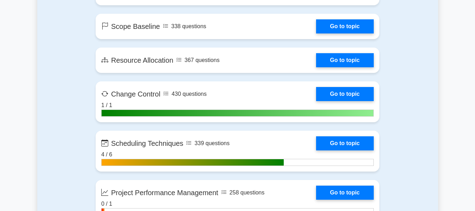
scroll to position [1477, 0]
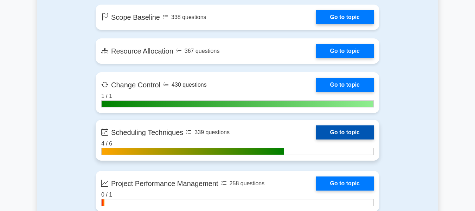
click at [343, 132] on link "Go to topic" at bounding box center [345, 132] width 58 height 14
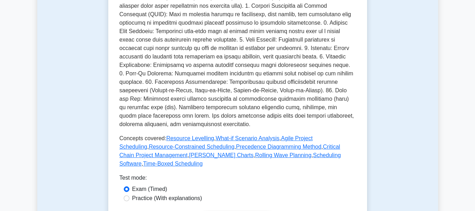
scroll to position [352, 0]
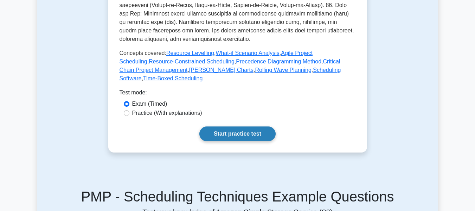
click at [220, 126] on link "Start practice test" at bounding box center [237, 133] width 76 height 15
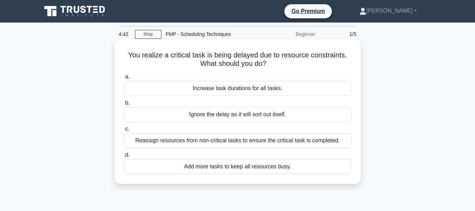
click at [223, 143] on div "Reassign resources from non-critical tasks to ensure the critical task is compl…" at bounding box center [238, 140] width 228 height 15
click at [124, 131] on input "c. Reassign resources from non-critical tasks to ensure the critical task is co…" at bounding box center [124, 129] width 0 height 5
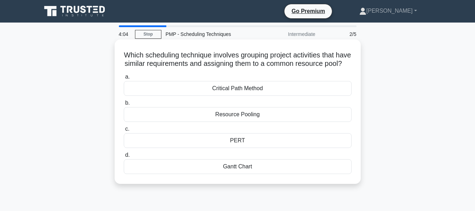
click at [229, 174] on div "Gantt Chart" at bounding box center [238, 166] width 228 height 15
click at [124, 157] on input "[PERSON_NAME] Chart" at bounding box center [124, 155] width 0 height 5
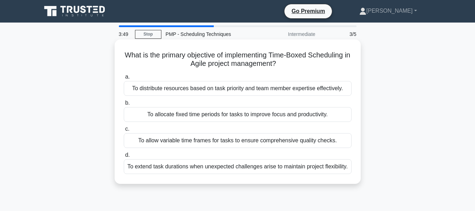
click at [229, 114] on div "To allocate fixed time periods for tasks to improve focus and productivity." at bounding box center [238, 114] width 228 height 15
click at [124, 105] on input "b. To allocate fixed time periods for tasks to improve focus and productivity." at bounding box center [124, 103] width 0 height 5
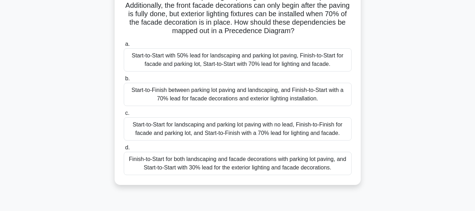
scroll to position [70, 0]
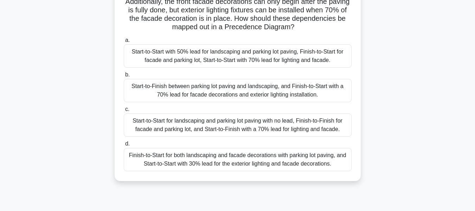
click at [203, 91] on div "Start-to-Finish between parking lot paving and landscaping, and Finish-to-Start…" at bounding box center [238, 90] width 228 height 23
click at [124, 77] on input "b. Start-to-Finish between parking lot paving and landscaping, and Finish-to-St…" at bounding box center [124, 74] width 0 height 5
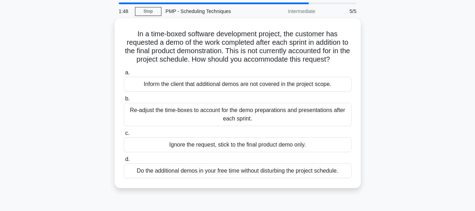
scroll to position [35, 0]
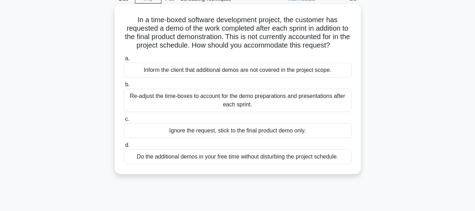
click at [237, 67] on div "Inform the client that additional demos are not covered in the project scope." at bounding box center [238, 70] width 228 height 15
click at [124, 61] on input "a. Inform the client that additional demos are not covered in the project scope." at bounding box center [124, 58] width 0 height 5
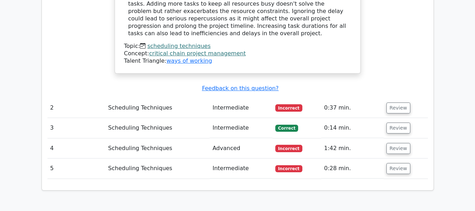
scroll to position [774, 0]
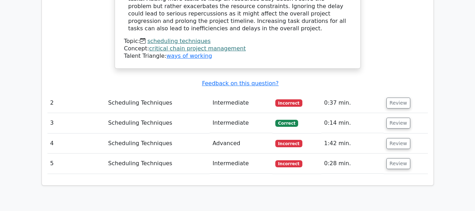
click at [406, 97] on button "Review" at bounding box center [398, 102] width 24 height 11
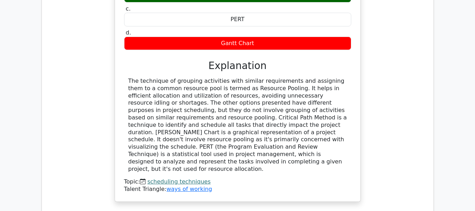
scroll to position [1090, 0]
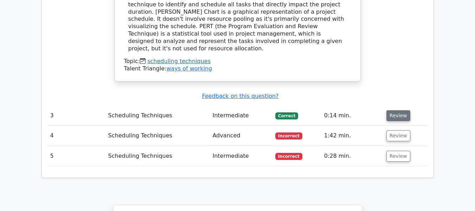
click at [395, 110] on button "Review" at bounding box center [398, 115] width 24 height 11
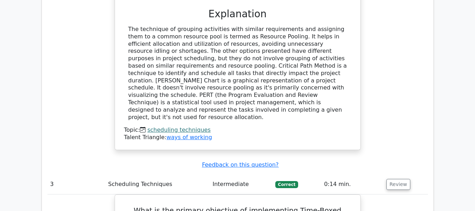
scroll to position [1020, 0]
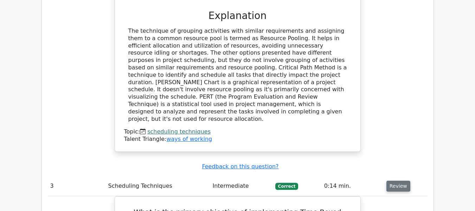
click at [388, 180] on button "Review" at bounding box center [398, 185] width 24 height 11
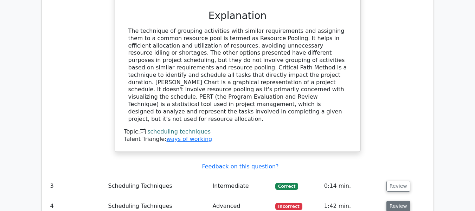
click at [401, 200] on button "Review" at bounding box center [398, 205] width 24 height 11
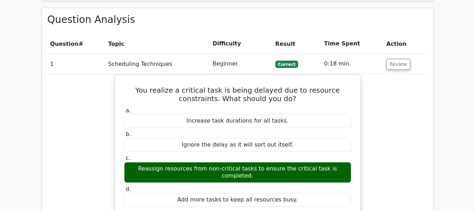
scroll to position [457, 0]
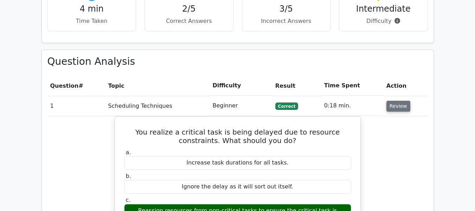
click at [391, 101] on button "Review" at bounding box center [398, 106] width 24 height 11
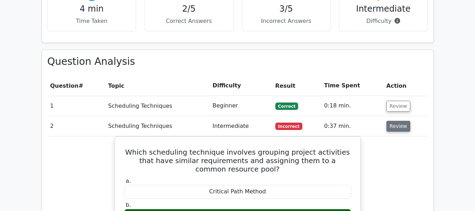
click at [396, 121] on button "Review" at bounding box center [398, 126] width 24 height 11
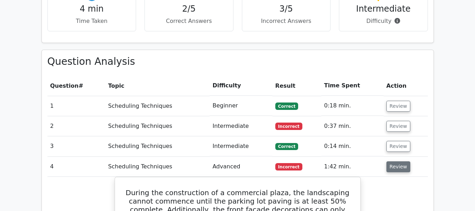
click at [391, 161] on button "Review" at bounding box center [398, 166] width 24 height 11
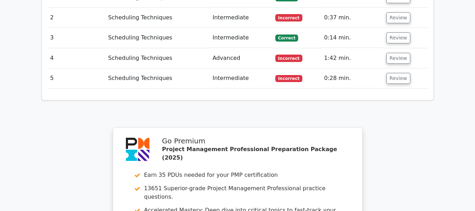
scroll to position [563, 0]
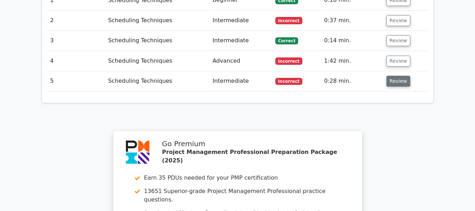
drag, startPoint x: 393, startPoint y: 52, endPoint x: 390, endPoint y: 60, distance: 8.6
click at [392, 76] on button "Review" at bounding box center [398, 81] width 24 height 11
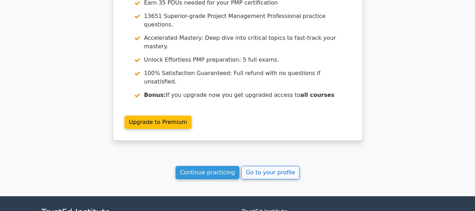
scroll to position [1079, 0]
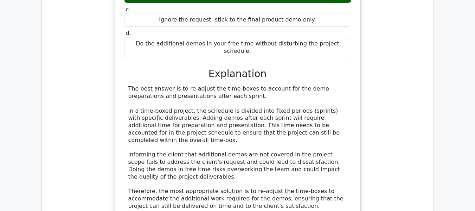
scroll to position [587, 0]
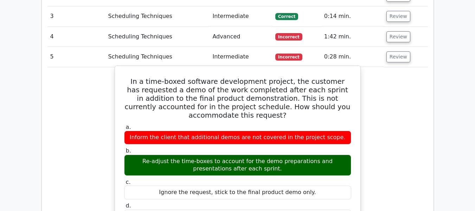
click at [235, 123] on label "a. Inform the client that additional demos are not covered in the project scope." at bounding box center [237, 133] width 227 height 21
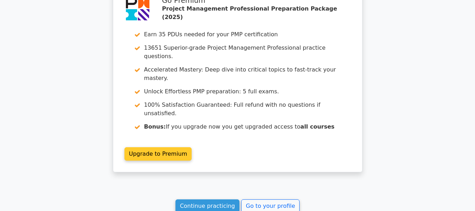
scroll to position [1114, 0]
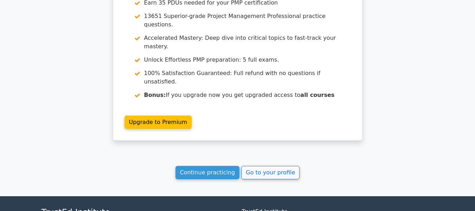
click at [98, 166] on div "Continue practicing Go to your profile" at bounding box center [237, 172] width 392 height 13
